Goal: Task Accomplishment & Management: Complete application form

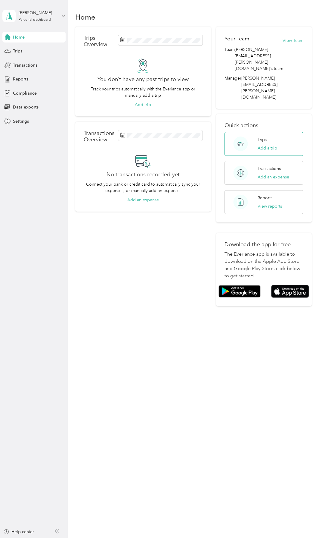
click at [266, 136] on div "Trips Add a trip" at bounding box center [268, 143] width 20 height 15
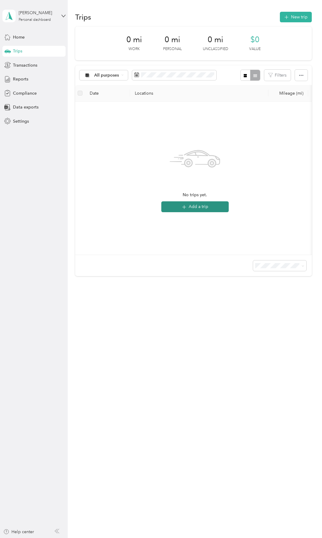
click at [198, 206] on button "Add a trip" at bounding box center [194, 206] width 67 height 11
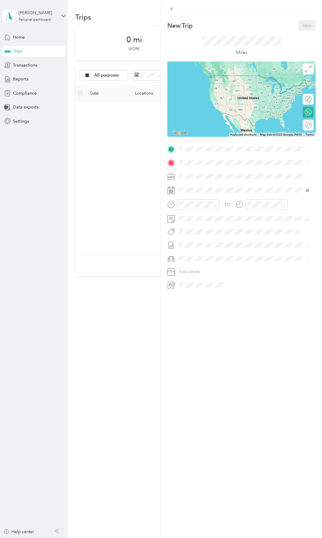
click at [171, 286] on icon at bounding box center [171, 285] width 4 height 5
click at [92, 173] on div "New Trip Save This trip cannot be edited because it is either under review, app…" at bounding box center [161, 269] width 322 height 538
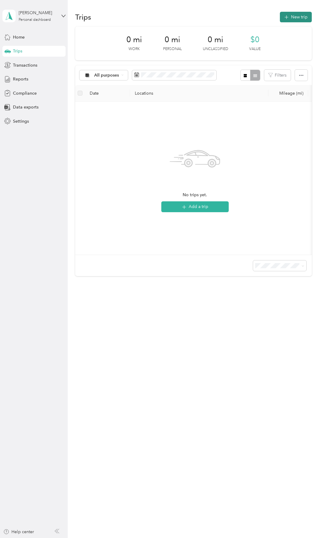
click at [303, 17] on button "New trip" at bounding box center [296, 17] width 32 height 11
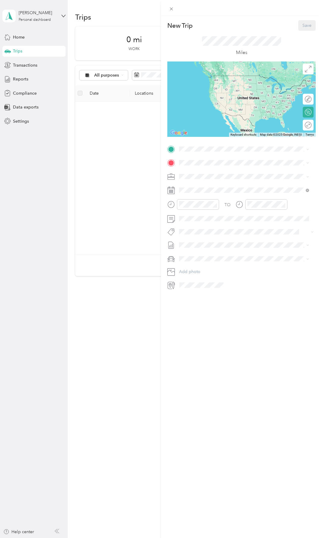
click at [15, 143] on div "New Trip Save This trip cannot be edited because it is either under review, app…" at bounding box center [161, 269] width 322 height 538
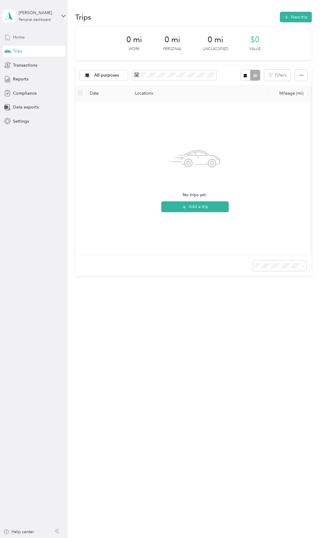
click at [18, 34] on span "Home" at bounding box center [19, 37] width 12 height 6
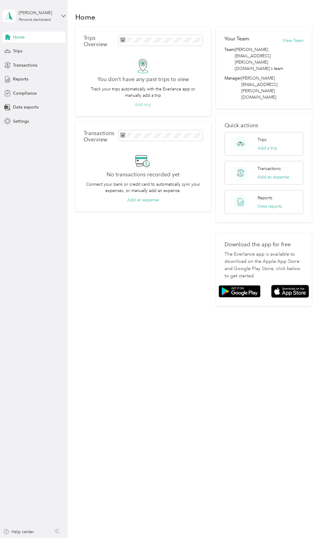
click at [148, 105] on button "Add trip" at bounding box center [143, 104] width 16 height 6
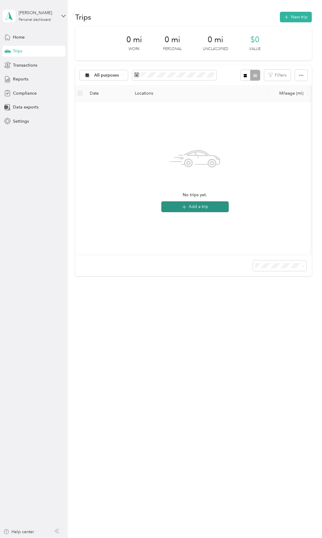
click at [198, 204] on button "Add a trip" at bounding box center [194, 206] width 67 height 11
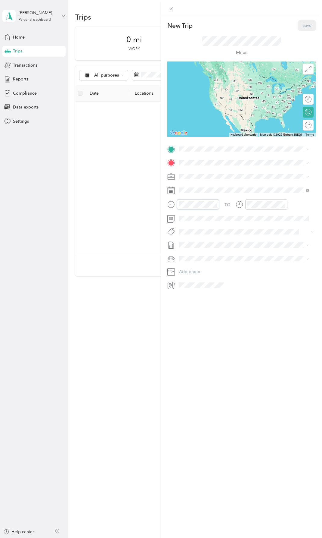
click at [137, 149] on div "New Trip Save This trip cannot be edited because it is either under review, app…" at bounding box center [161, 269] width 322 height 538
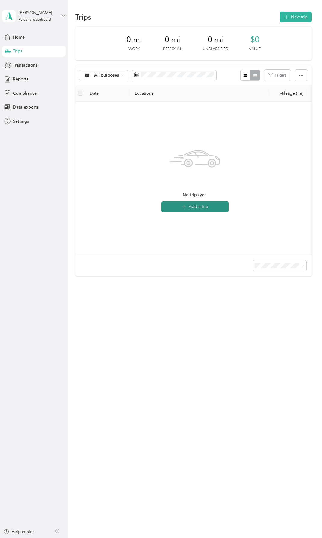
click at [192, 206] on button "Add a trip" at bounding box center [194, 206] width 67 height 11
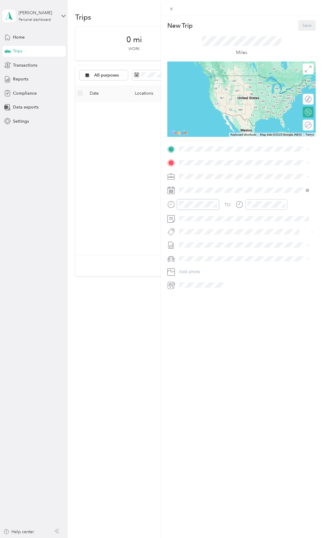
click at [167, 197] on div "TO Add photo" at bounding box center [241, 216] width 148 height 145
click at [221, 216] on div "AM" at bounding box center [219, 217] width 14 height 8
click at [186, 266] on div "08" at bounding box center [185, 268] width 14 height 8
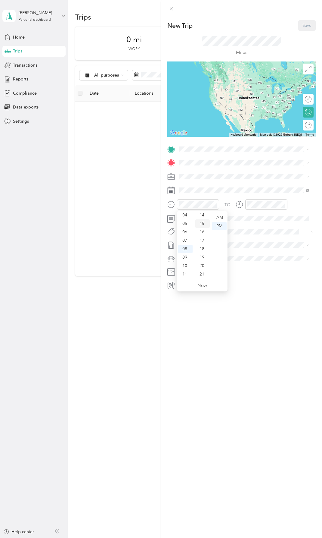
click at [201, 222] on div "15" at bounding box center [202, 223] width 14 height 8
click at [222, 216] on div "AM" at bounding box center [219, 217] width 14 height 8
click at [266, 248] on span at bounding box center [246, 245] width 139 height 10
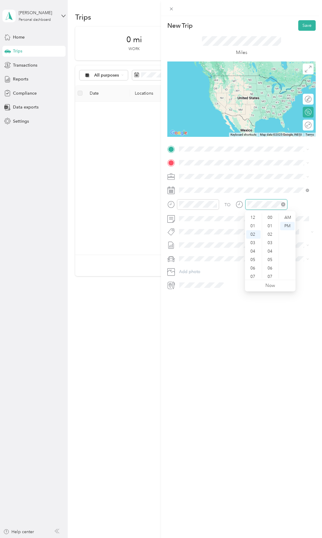
scroll to position [441, 0]
click at [253, 267] on div "08" at bounding box center [253, 268] width 14 height 8
click at [270, 239] on div "30" at bounding box center [271, 240] width 14 height 8
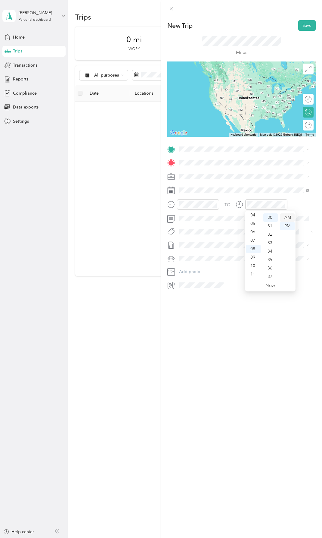
click at [285, 218] on div "AM" at bounding box center [287, 217] width 14 height 8
click at [275, 173] on span at bounding box center [246, 177] width 139 height 10
click at [210, 186] on span "[STREET_ADDRESS][US_STATE]" at bounding box center [221, 182] width 60 height 5
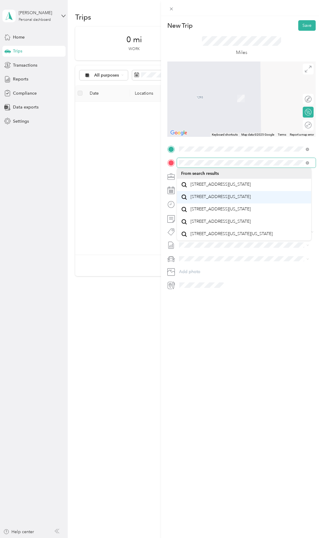
scroll to position [0, 0]
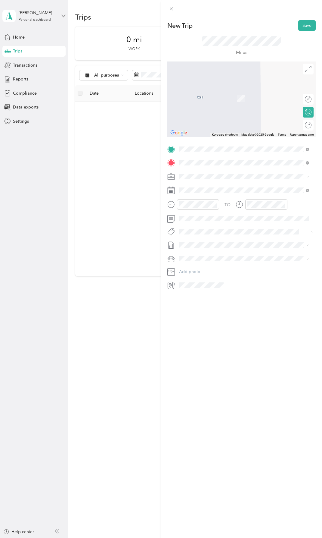
click at [214, 186] on span "[STREET_ADDRESS][US_STATE]" at bounding box center [221, 184] width 60 height 5
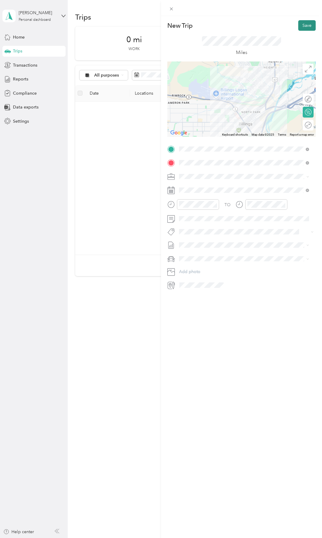
click at [301, 26] on button "Save" at bounding box center [306, 25] width 17 height 11
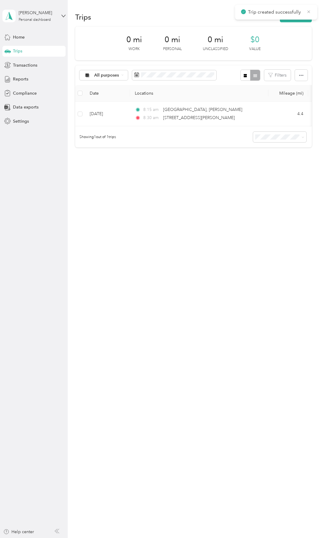
click at [307, 10] on icon at bounding box center [309, 11] width 5 height 5
click at [302, 15] on button "New trip" at bounding box center [296, 17] width 32 height 11
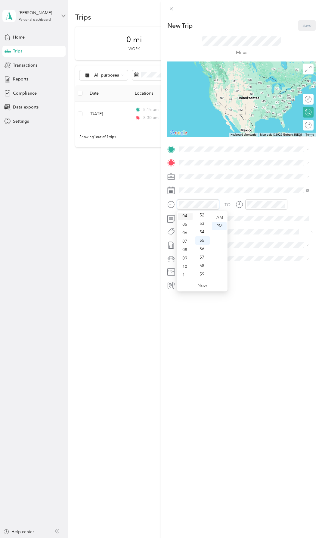
scroll to position [36, 0]
click at [186, 264] on div "10" at bounding box center [185, 265] width 14 height 8
click at [203, 270] on div "10" at bounding box center [202, 271] width 14 height 8
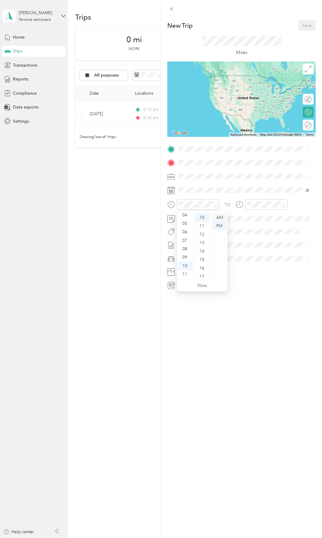
click at [220, 215] on div "AM" at bounding box center [219, 217] width 14 height 8
click at [237, 200] on div at bounding box center [262, 204] width 52 height 11
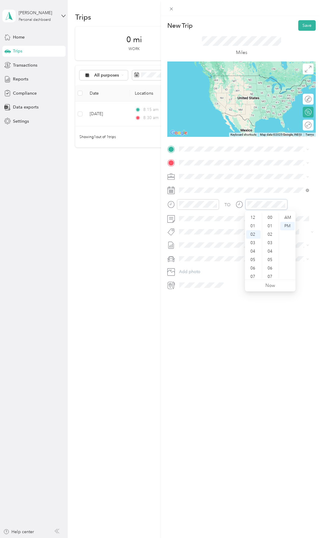
scroll to position [441, 0]
click at [287, 186] on span at bounding box center [246, 190] width 139 height 10
click at [254, 272] on div "10" at bounding box center [253, 273] width 14 height 8
click at [270, 238] on div "30" at bounding box center [271, 240] width 14 height 8
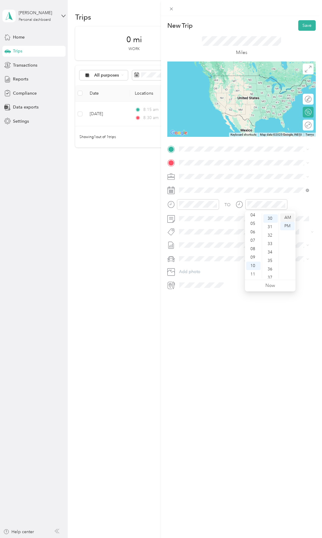
scroll to position [253, 0]
click at [289, 214] on div "AM" at bounding box center [287, 217] width 14 height 8
click at [276, 172] on span at bounding box center [246, 177] width 139 height 10
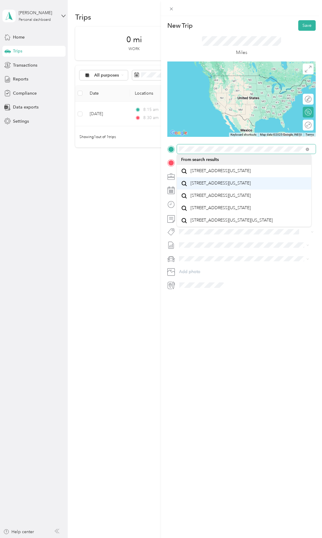
scroll to position [11, 0]
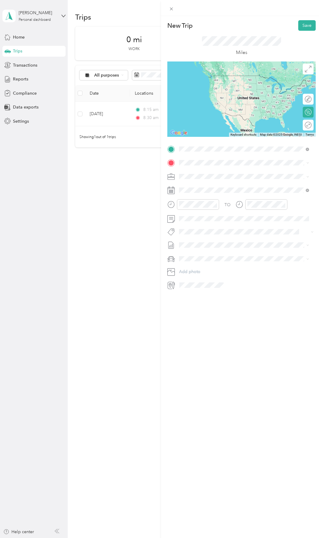
click at [224, 186] on span "[STREET_ADDRESS][US_STATE]" at bounding box center [221, 182] width 60 height 5
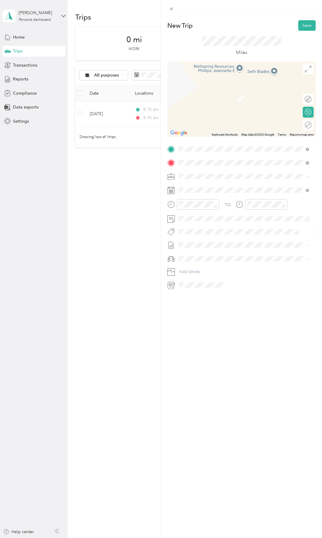
click at [219, 187] on span "[STREET_ADDRESS][PERSON_NAME][US_STATE]" at bounding box center [238, 184] width 94 height 5
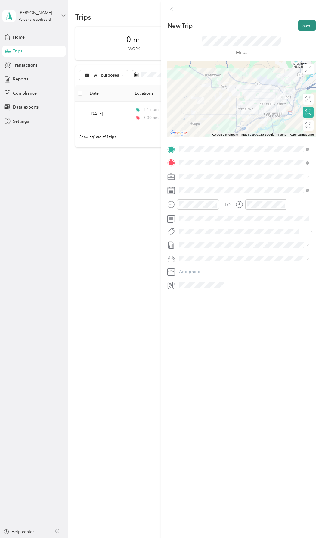
click at [300, 24] on button "Save" at bounding box center [306, 25] width 17 height 11
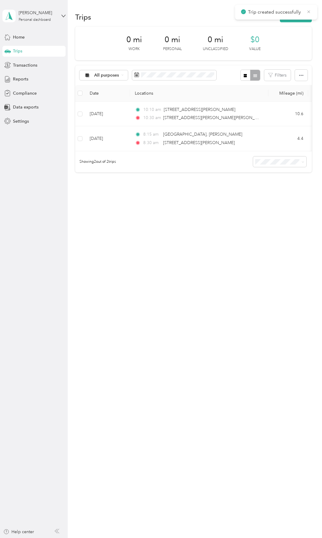
click at [310, 11] on icon at bounding box center [309, 11] width 5 height 5
click at [302, 15] on button "New trip" at bounding box center [296, 17] width 32 height 11
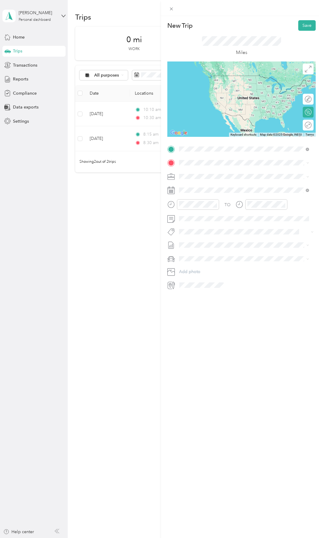
click at [199, 170] on span "[STREET_ADDRESS][PERSON_NAME][US_STATE]" at bounding box center [238, 170] width 94 height 5
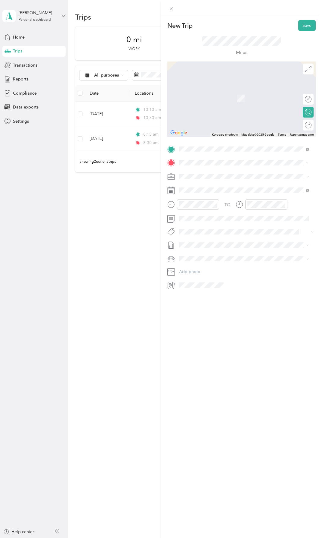
click at [215, 199] on span "[STREET_ADDRESS][US_STATE]" at bounding box center [221, 196] width 60 height 5
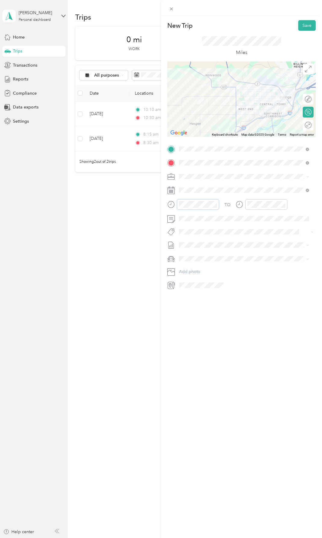
click at [175, 202] on div at bounding box center [193, 204] width 52 height 11
click at [170, 198] on div "TO Add photo" at bounding box center [241, 216] width 148 height 145
click at [185, 271] on div "11" at bounding box center [185, 274] width 14 height 8
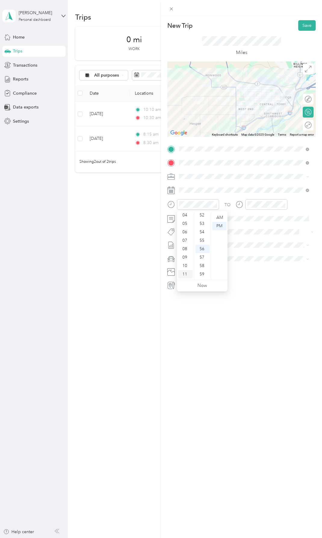
click at [185, 274] on div "11" at bounding box center [185, 274] width 14 height 8
click at [202, 239] on div "30" at bounding box center [202, 240] width 14 height 8
click at [220, 214] on div "AM" at bounding box center [219, 217] width 14 height 8
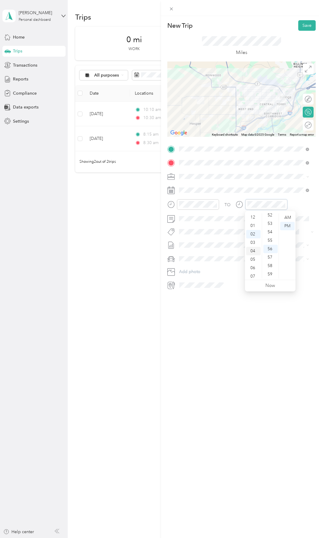
scroll to position [0, 0]
click at [253, 216] on div "12" at bounding box center [253, 217] width 14 height 8
click at [270, 216] on div "00" at bounding box center [271, 217] width 14 height 8
click at [290, 225] on div "PM" at bounding box center [287, 226] width 14 height 8
click at [305, 215] on span at bounding box center [246, 219] width 139 height 10
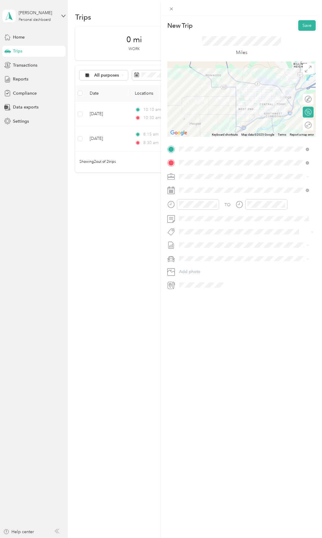
click at [301, 204] on div "TO" at bounding box center [241, 206] width 148 height 15
click at [304, 23] on button "Save" at bounding box center [306, 25] width 17 height 11
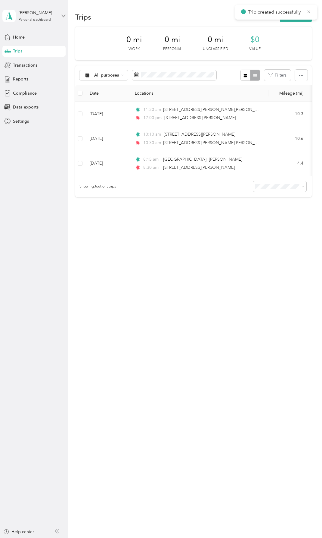
click at [309, 9] on icon at bounding box center [309, 11] width 5 height 5
click at [298, 17] on button "New trip" at bounding box center [296, 17] width 32 height 11
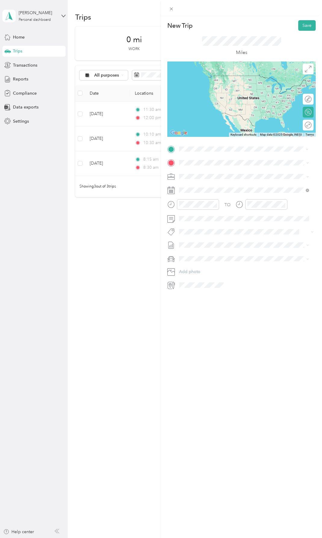
click at [211, 186] on span "[STREET_ADDRESS][US_STATE]" at bounding box center [221, 182] width 60 height 5
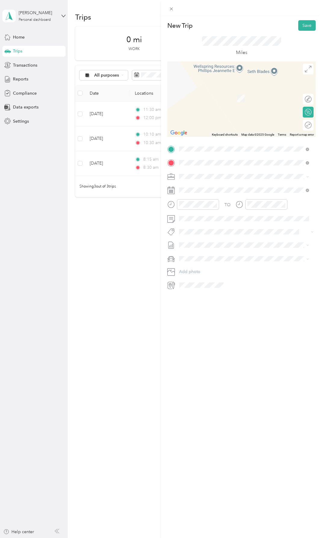
click at [208, 183] on span "[STREET_ADDRESS][US_STATE]" at bounding box center [221, 184] width 60 height 5
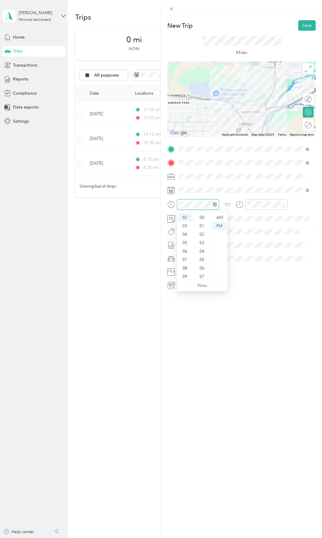
scroll to position [441, 0]
click at [185, 233] on div "04" at bounding box center [185, 234] width 14 height 8
click at [184, 224] on div "05" at bounding box center [185, 226] width 14 height 8
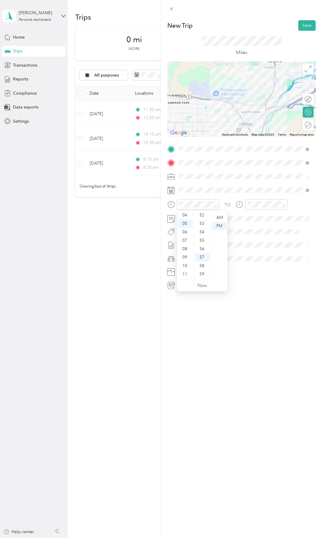
click at [185, 213] on div "12 01 02 03 04 05 06 07 08 09 10 11 00 01 02 03 04 05 06 07 08 09 10 11 12 13 1…" at bounding box center [202, 245] width 51 height 67
click at [186, 214] on div "04" at bounding box center [185, 215] width 14 height 8
click at [201, 245] on div "45" at bounding box center [202, 246] width 14 height 8
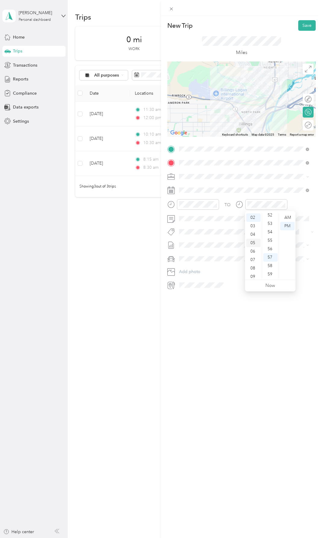
click at [254, 240] on div "05" at bounding box center [253, 243] width 14 height 8
click at [269, 215] on div "00" at bounding box center [271, 217] width 14 height 8
click at [303, 208] on div "TO" at bounding box center [241, 206] width 148 height 15
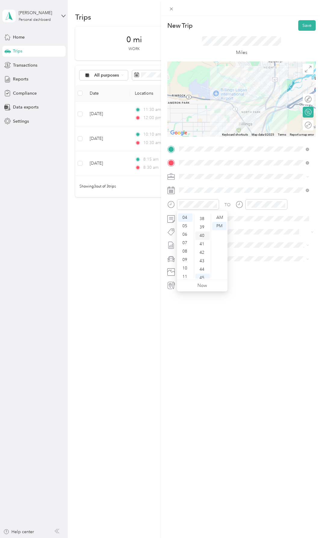
click at [203, 235] on div "40" at bounding box center [202, 235] width 14 height 8
click at [247, 229] on span at bounding box center [241, 232] width 129 height 6
click at [231, 193] on span at bounding box center [246, 190] width 139 height 10
click at [301, 25] on button "Save" at bounding box center [306, 25] width 17 height 11
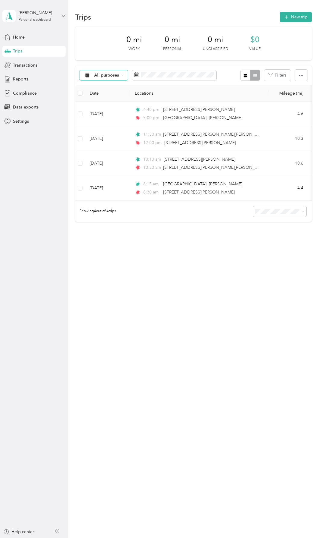
click at [104, 74] on span "All purposes" at bounding box center [106, 75] width 25 height 4
click at [113, 106] on span "Option Care Health" at bounding box center [113, 105] width 39 height 6
